Goal: Information Seeking & Learning: Learn about a topic

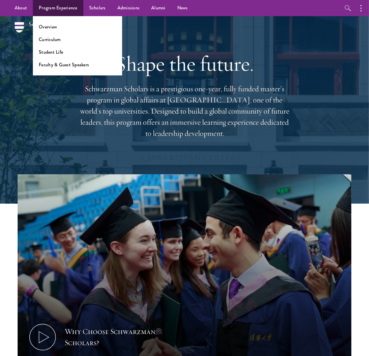
click at [55, 21] on ul "Overview Curriculum Student Life Faculty & Guest Speakers" at bounding box center [77, 45] width 89 height 59
click at [54, 25] on link "Overview" at bounding box center [48, 27] width 18 height 7
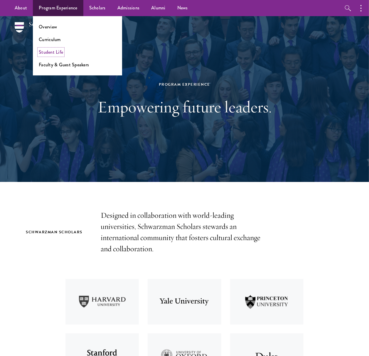
click at [52, 52] on link "Student Life" at bounding box center [51, 52] width 24 height 7
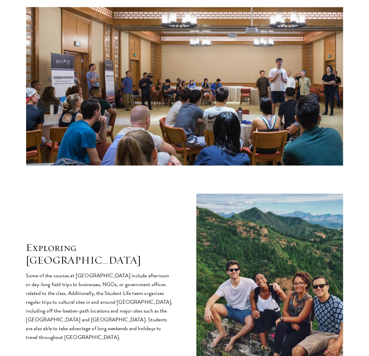
scroll to position [979, 0]
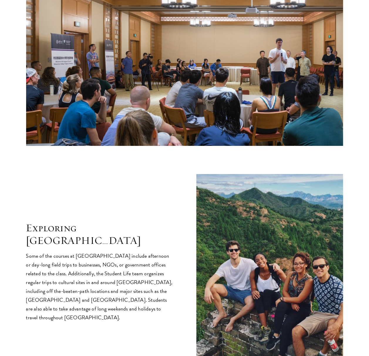
click at [142, 174] on div "Exploring China Some of the courses at Schwarzman College include afternoon or …" at bounding box center [184, 272] width 317 height 196
